Goal: Task Accomplishment & Management: Use online tool/utility

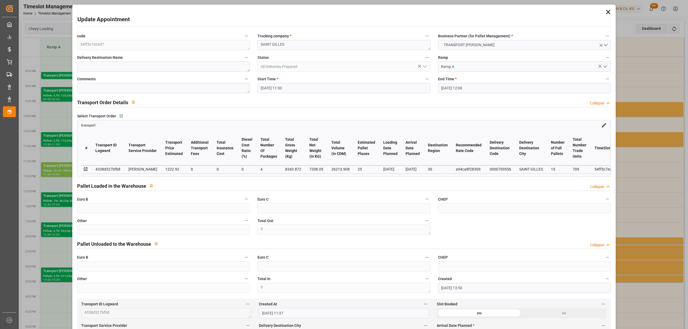
click at [608, 10] on icon at bounding box center [609, 12] width 8 height 8
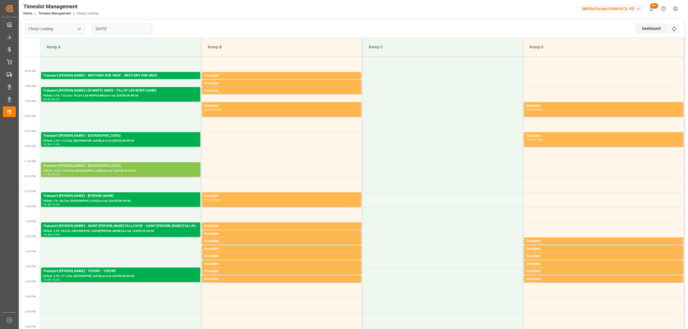
click at [67, 173] on div "Pallets: 15,TU: 709,City: [GEOGRAPHIC_DATA],Arrival: [DATE] 00:00:00" at bounding box center [120, 171] width 155 height 5
click at [137, 25] on input "[DATE]" at bounding box center [123, 29] width 60 height 10
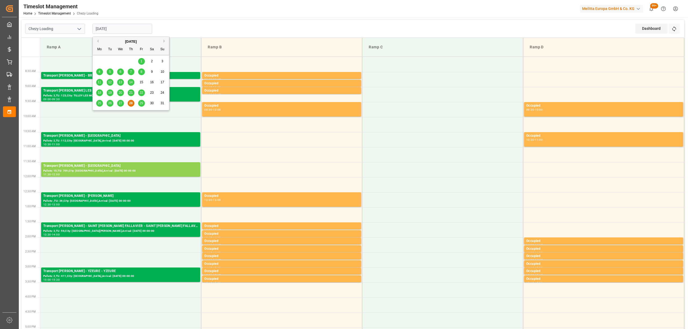
click at [142, 104] on span "29" at bounding box center [141, 103] width 3 height 4
type input "[DATE]"
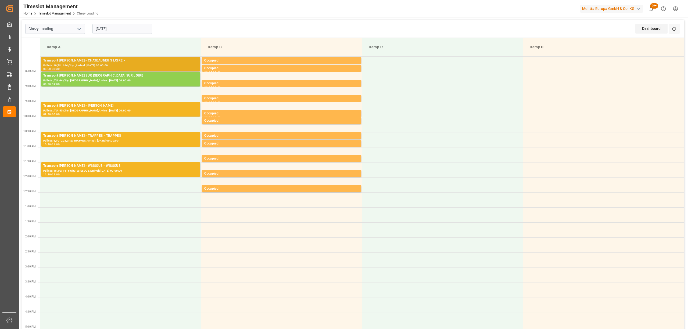
click at [116, 59] on div "Transport [PERSON_NAME] - CHATEAUNEU S LOIRE -" at bounding box center [120, 60] width 155 height 5
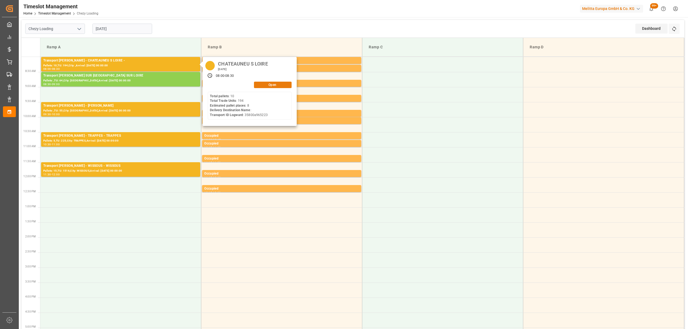
click at [280, 87] on button "Open" at bounding box center [273, 85] width 38 height 6
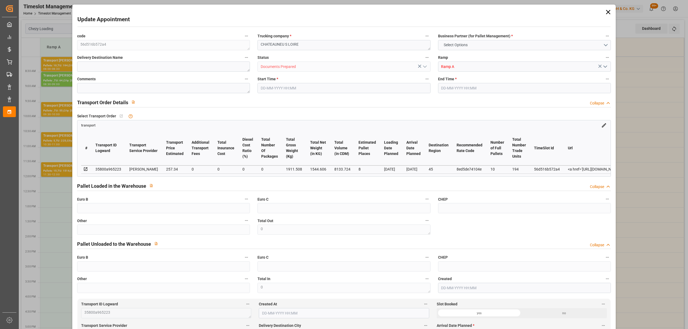
type input "8"
type input "257.34"
type input "0"
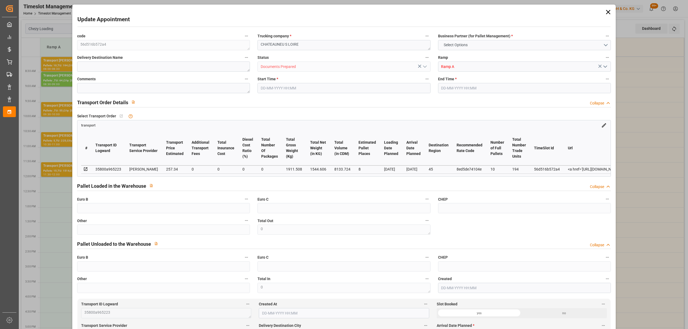
type input "246.9177"
type input "-10.4223"
type input "0"
type input "1544.606"
type input "2459.948"
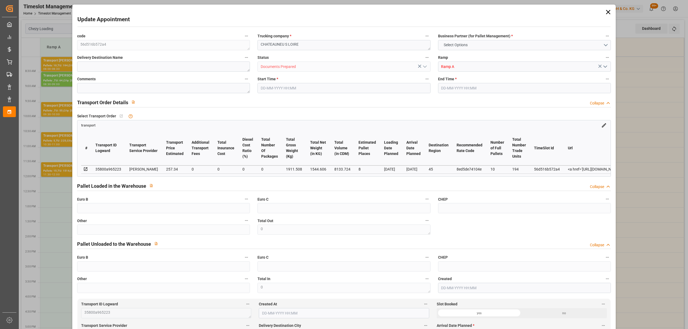
type input "8133.724"
type input "45"
type input "10"
type input "194"
type input "21"
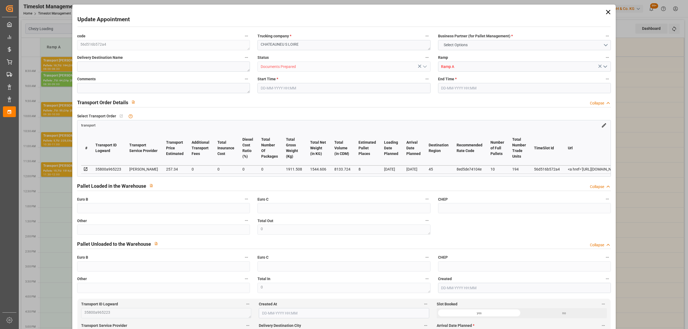
type input "101"
type input "1911.508"
type input "0"
type input "4710.8598"
type input "0"
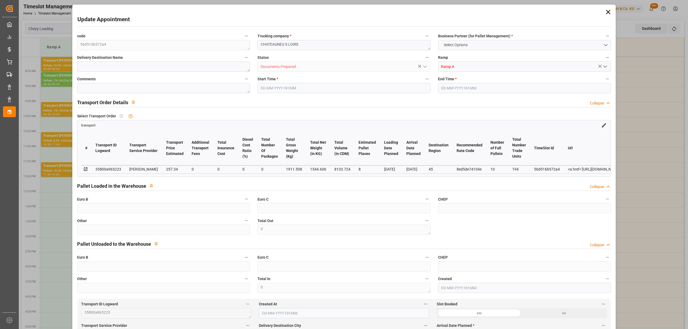
type input "0"
type input "21"
type input "35"
type input "[DATE] 08:00"
type input "[DATE] 08:30"
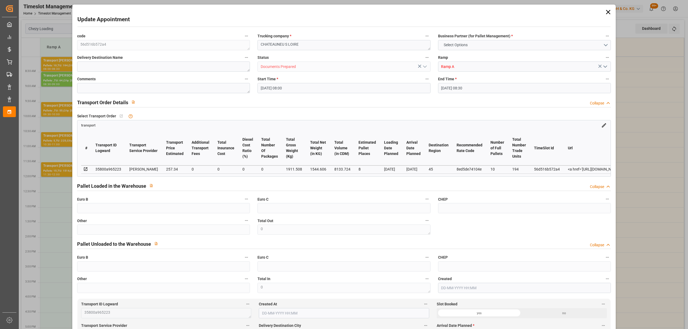
type input "[DATE] 14:45"
type input "[DATE] 11:34"
type input "[DATE]"
click at [605, 12] on icon at bounding box center [609, 12] width 8 height 8
